Goal: Information Seeking & Learning: Learn about a topic

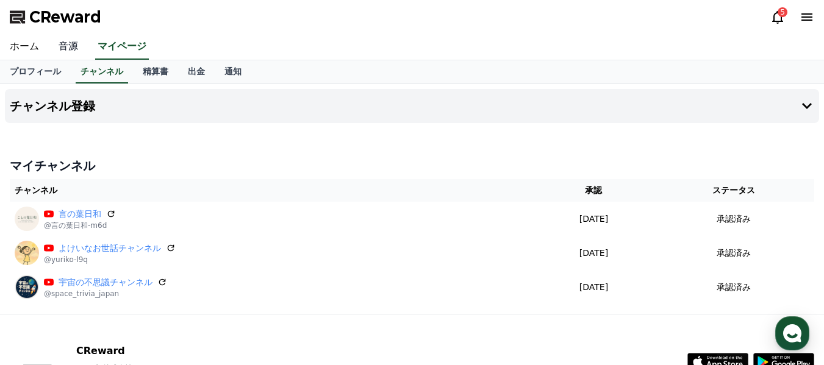
click at [62, 44] on link "音源" at bounding box center [68, 47] width 39 height 26
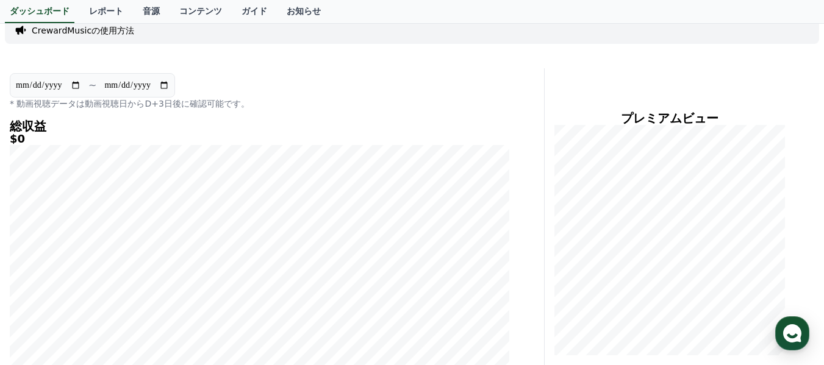
scroll to position [60, 0]
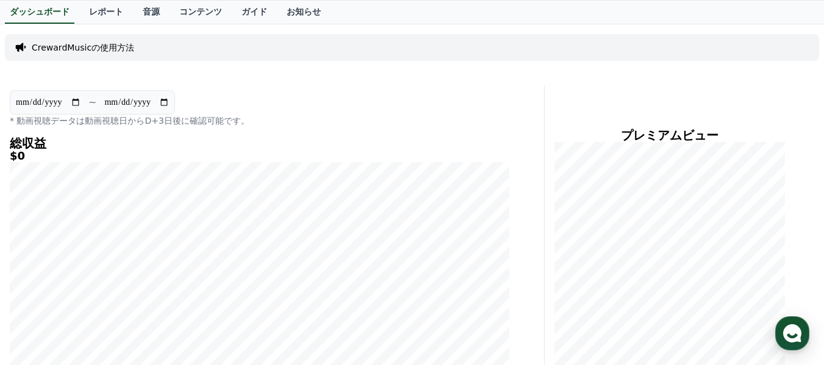
click at [76, 103] on input "**********" at bounding box center [48, 102] width 66 height 13
type input "**********"
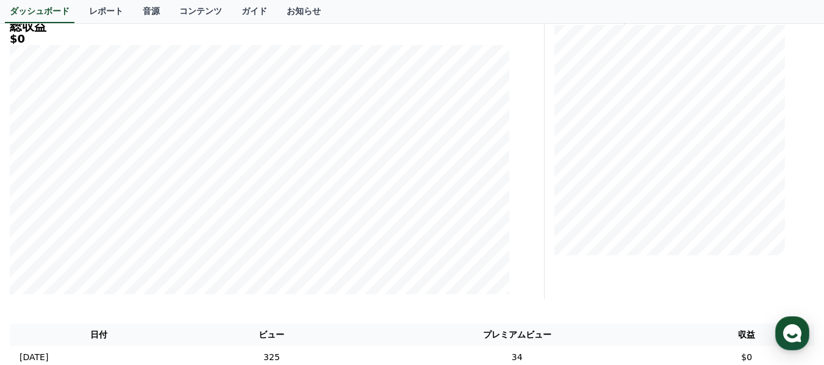
scroll to position [182, 0]
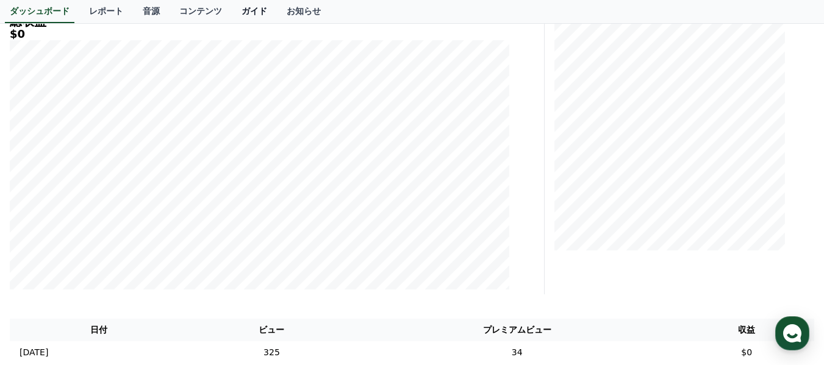
click at [232, 11] on link "ガイド" at bounding box center [254, 11] width 45 height 23
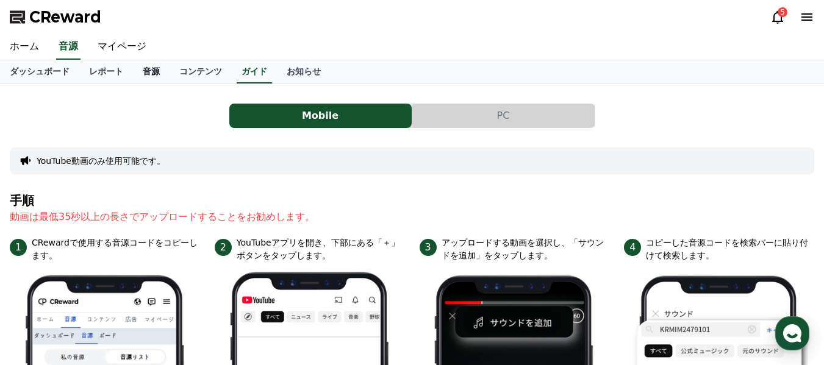
click at [133, 71] on link "音源" at bounding box center [151, 71] width 37 height 23
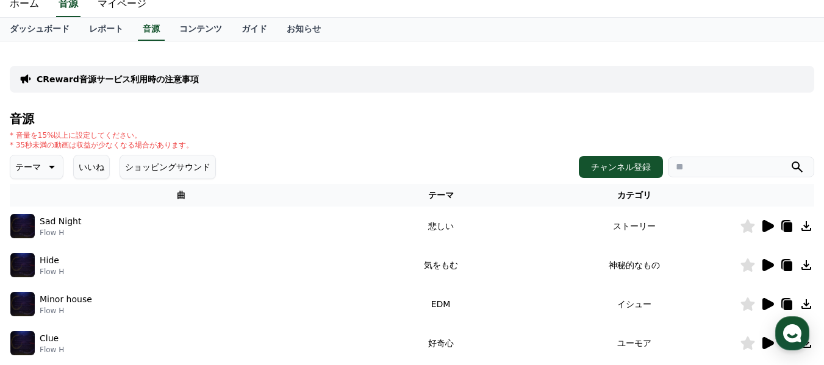
scroll to position [61, 0]
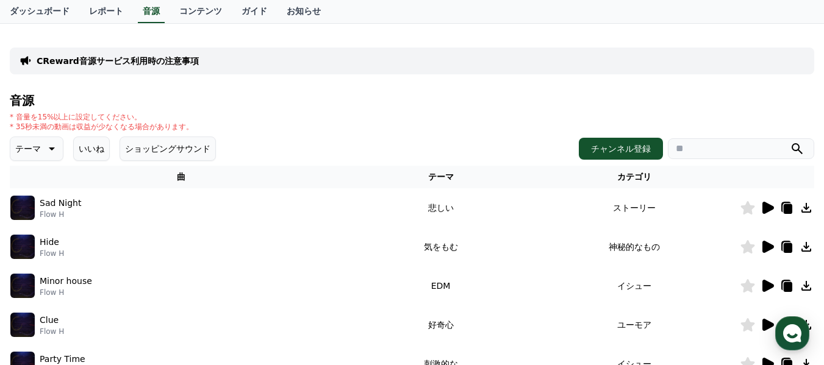
click at [768, 245] on icon at bounding box center [768, 247] width 12 height 12
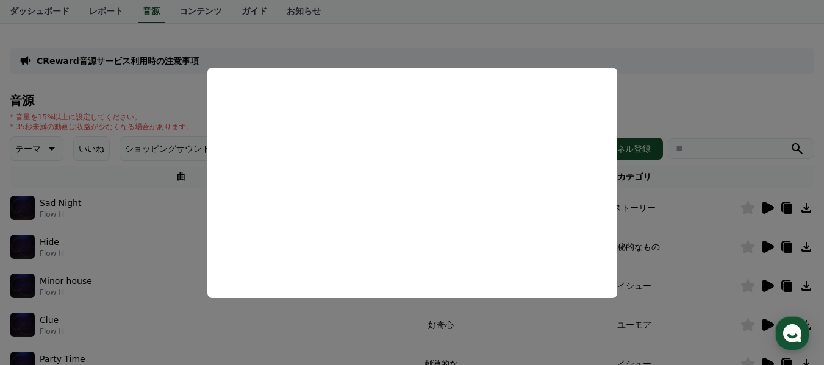
click at [690, 245] on button "close modal" at bounding box center [412, 182] width 824 height 365
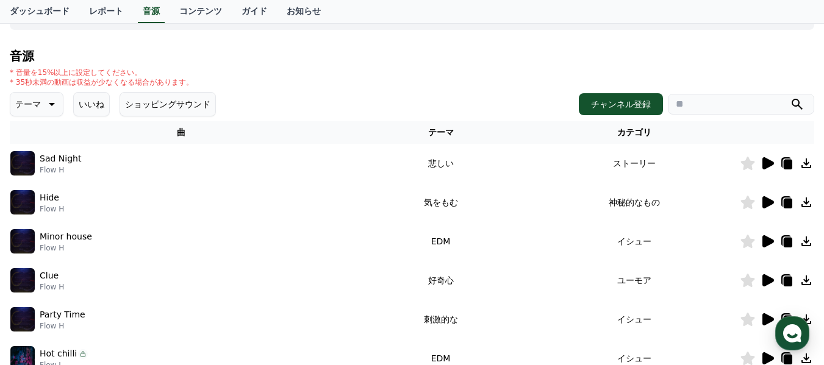
scroll to position [183, 0]
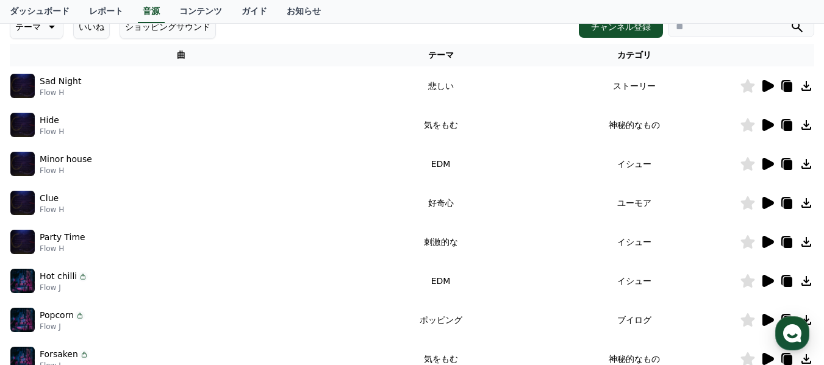
click at [769, 202] on icon at bounding box center [768, 203] width 12 height 12
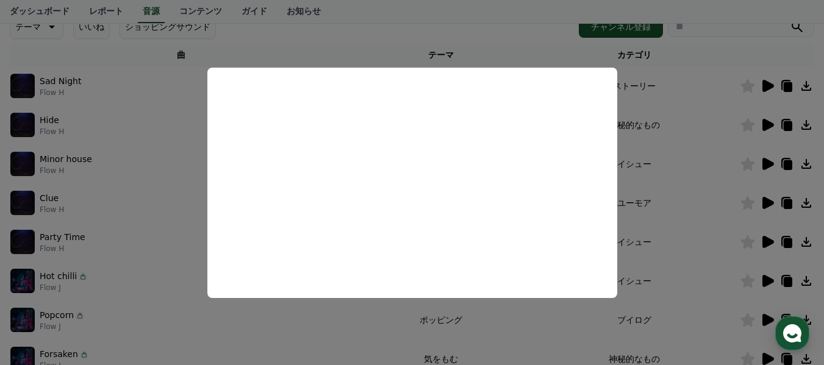
click at [666, 229] on button "close modal" at bounding box center [412, 182] width 824 height 365
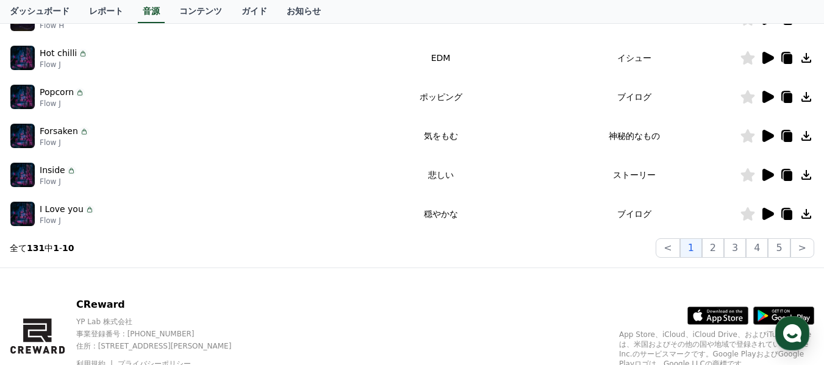
scroll to position [460, 0]
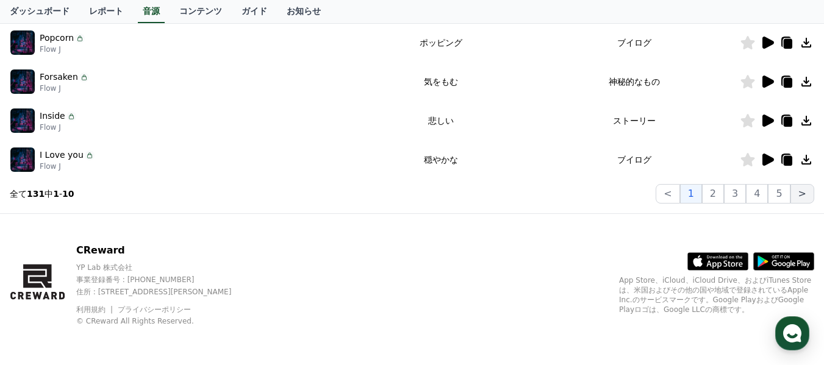
click at [800, 196] on button ">" at bounding box center [802, 194] width 24 height 20
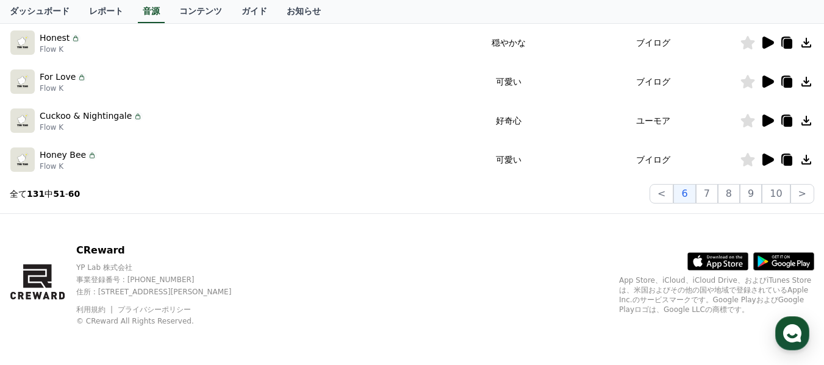
click at [766, 159] on icon at bounding box center [768, 160] width 12 height 12
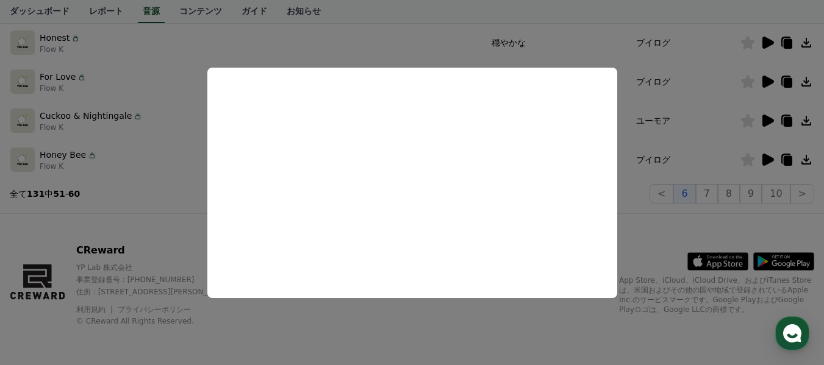
click at [705, 124] on button "close modal" at bounding box center [412, 182] width 824 height 365
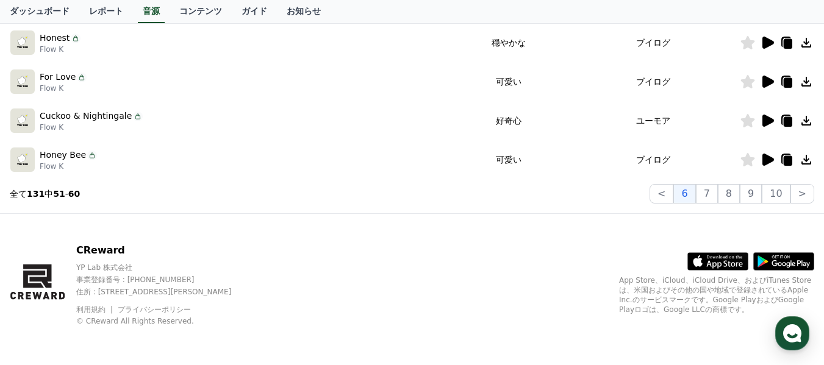
click at [766, 121] on icon at bounding box center [768, 121] width 12 height 12
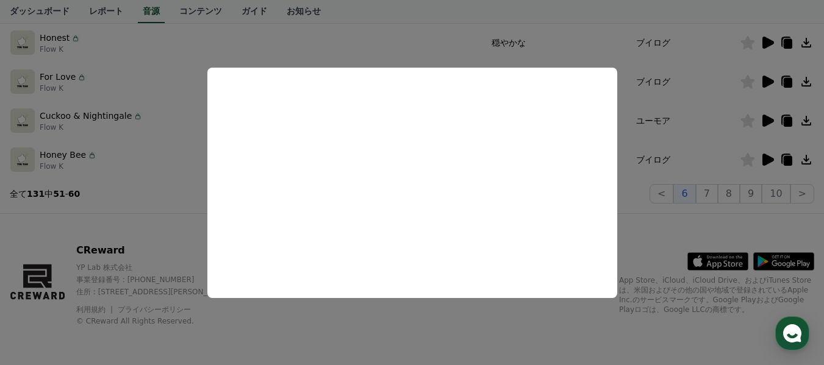
click at [699, 112] on button "close modal" at bounding box center [412, 182] width 824 height 365
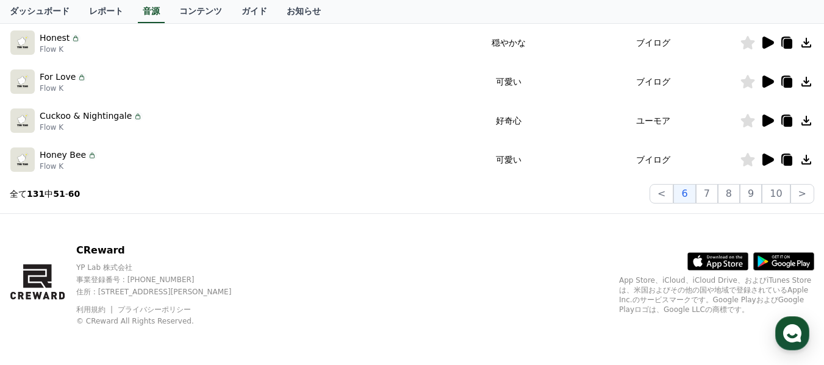
click at [809, 121] on icon at bounding box center [806, 120] width 15 height 15
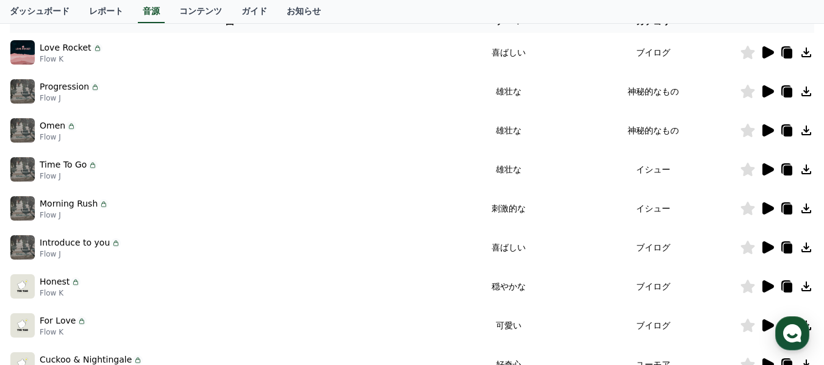
scroll to position [156, 0]
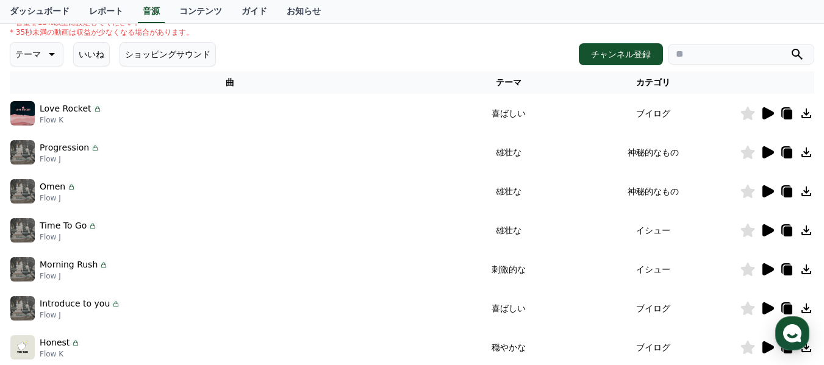
click at [768, 112] on icon at bounding box center [768, 113] width 12 height 12
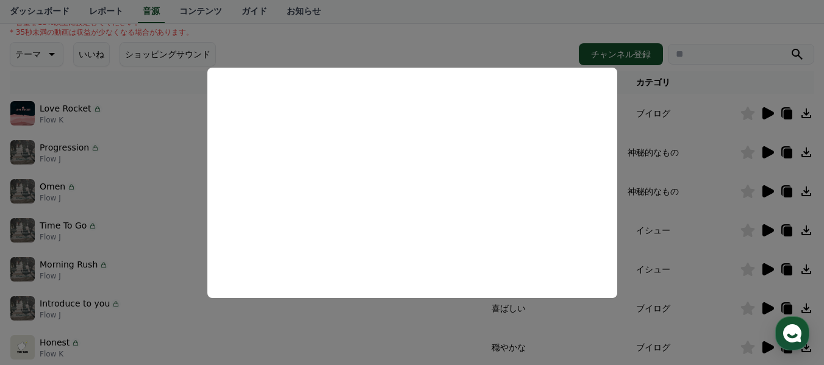
click at [701, 187] on button "close modal" at bounding box center [412, 182] width 824 height 365
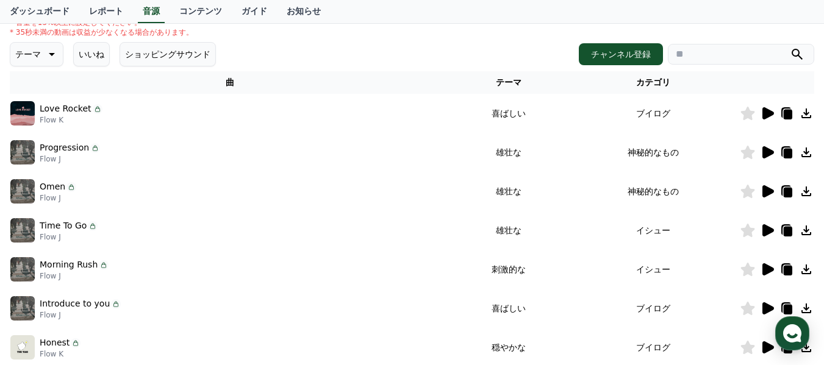
click at [770, 152] on icon at bounding box center [768, 152] width 12 height 12
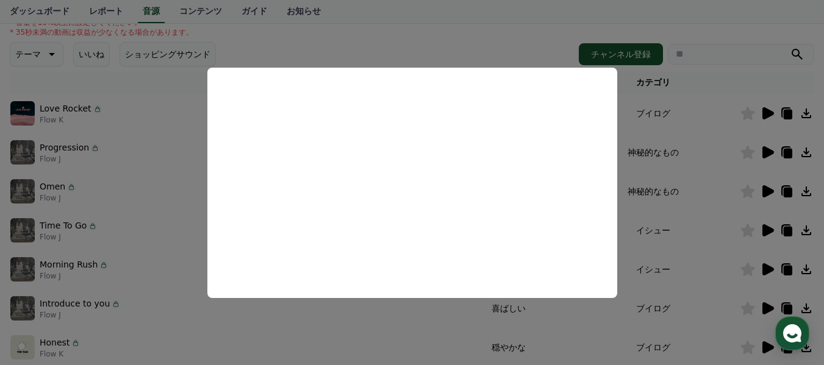
click at [705, 202] on button "close modal" at bounding box center [412, 182] width 824 height 365
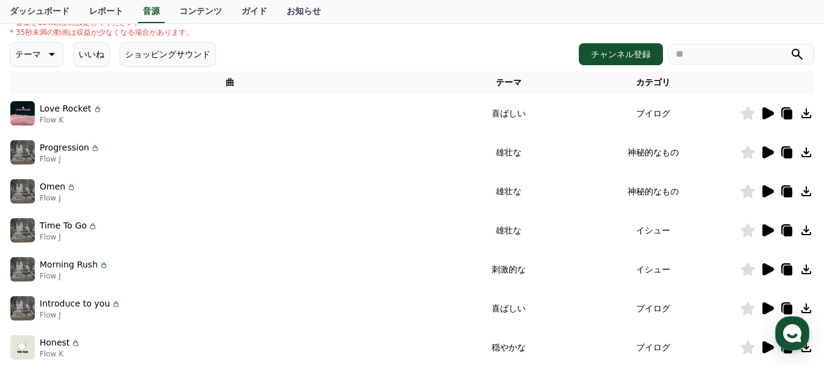
click at [806, 151] on icon at bounding box center [806, 153] width 10 height 10
